Goal: Navigation & Orientation: Find specific page/section

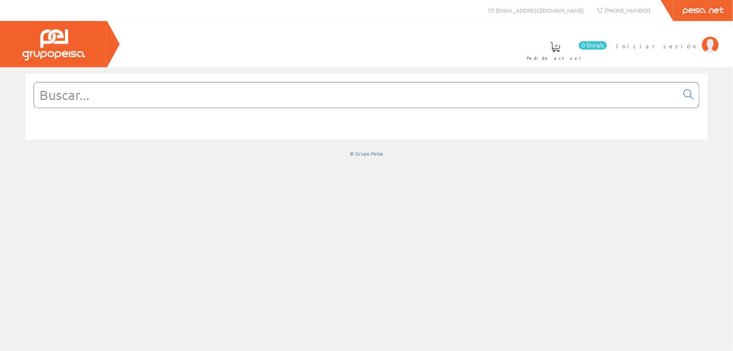
click at [675, 47] on span "Iniciar sesión" at bounding box center [656, 46] width 81 height 8
click at [338, 54] on span "Últimas compras" at bounding box center [305, 58] width 64 height 8
click at [311, 47] on span at bounding box center [306, 47] width 10 height 10
click at [533, 47] on span at bounding box center [528, 47] width 10 height 10
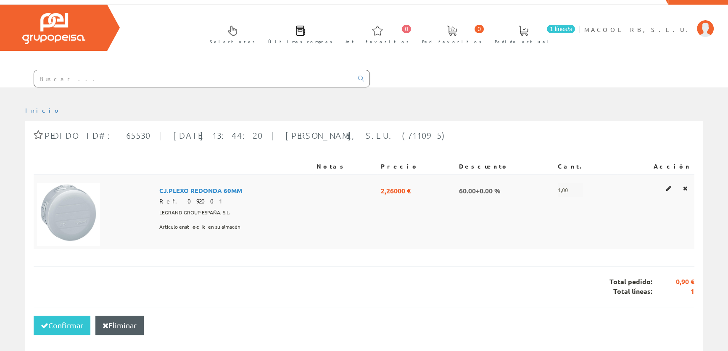
scroll to position [13, 0]
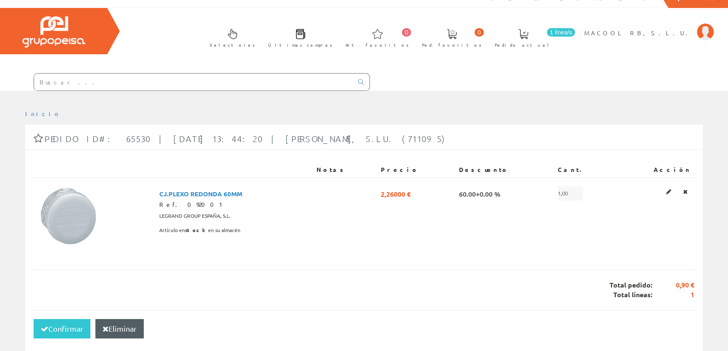
click at [305, 38] on span at bounding box center [300, 34] width 10 height 10
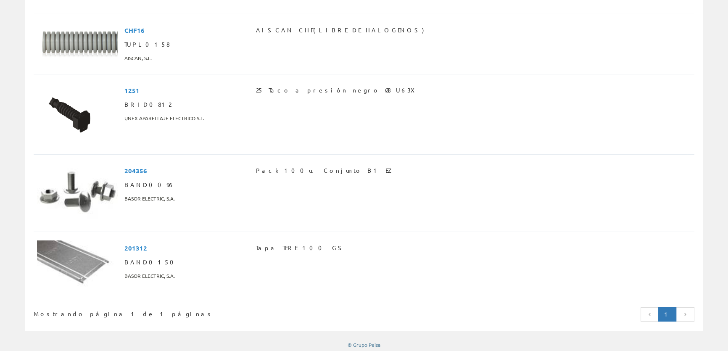
scroll to position [3672, 0]
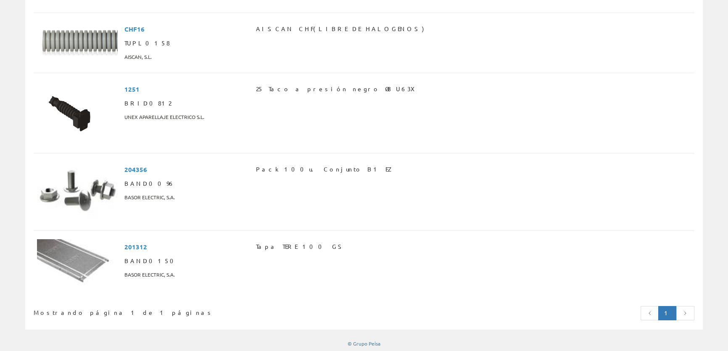
click at [652, 310] on icon at bounding box center [650, 313] width 8 height 6
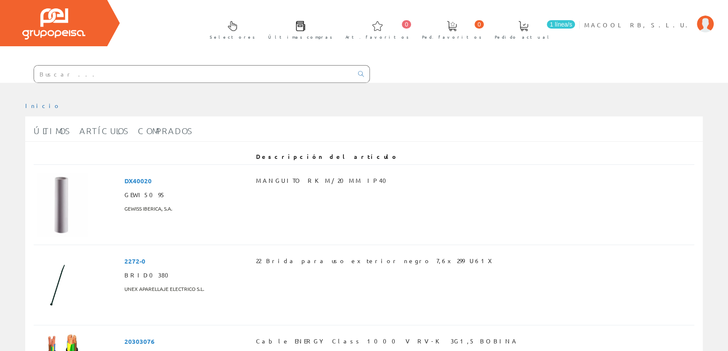
scroll to position [0, 0]
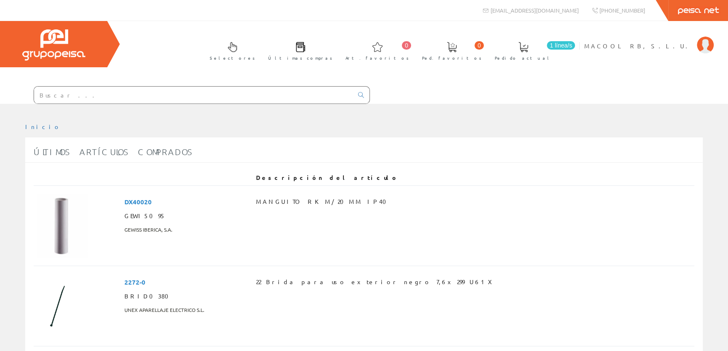
click at [259, 54] on link "Selectores" at bounding box center [230, 50] width 58 height 31
